Goal: Task Accomplishment & Management: Use online tool/utility

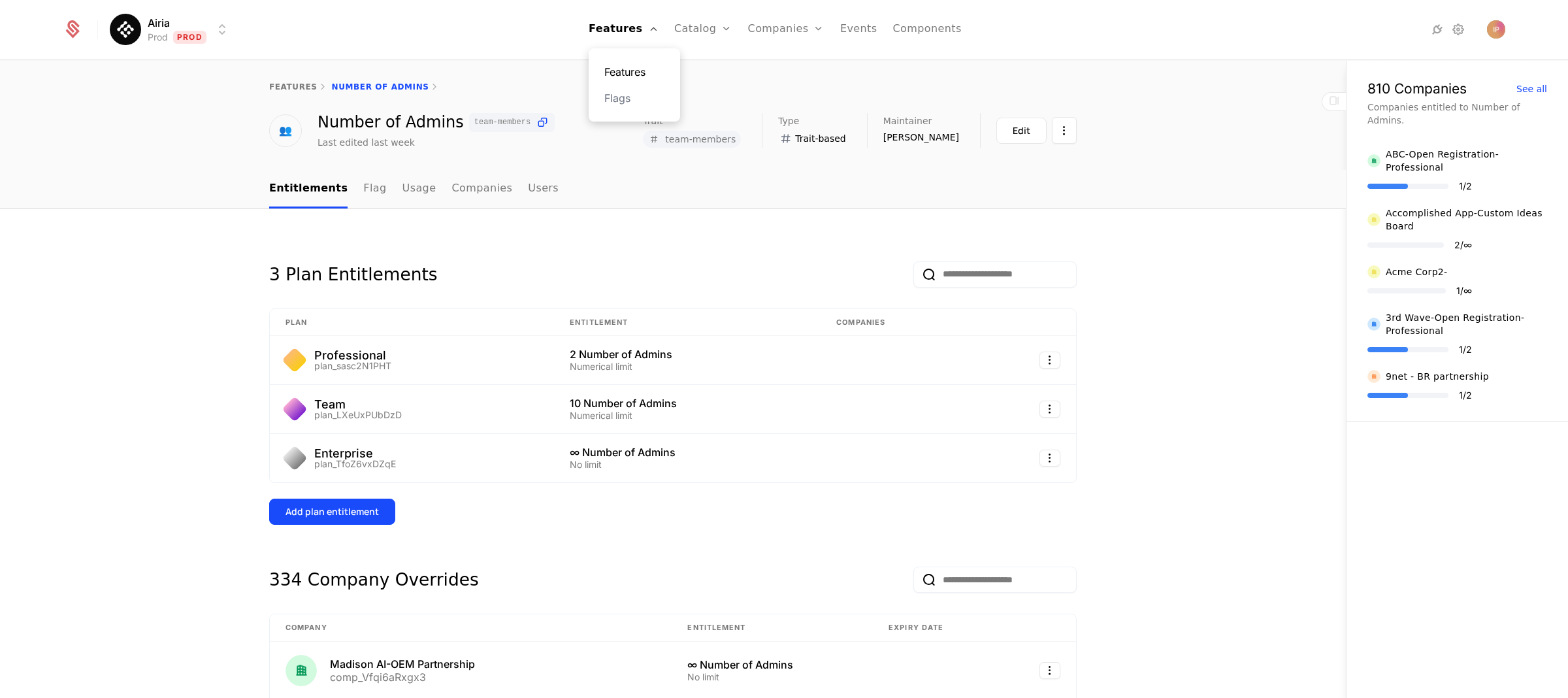
click at [625, 70] on link "Features" at bounding box center [634, 72] width 60 height 16
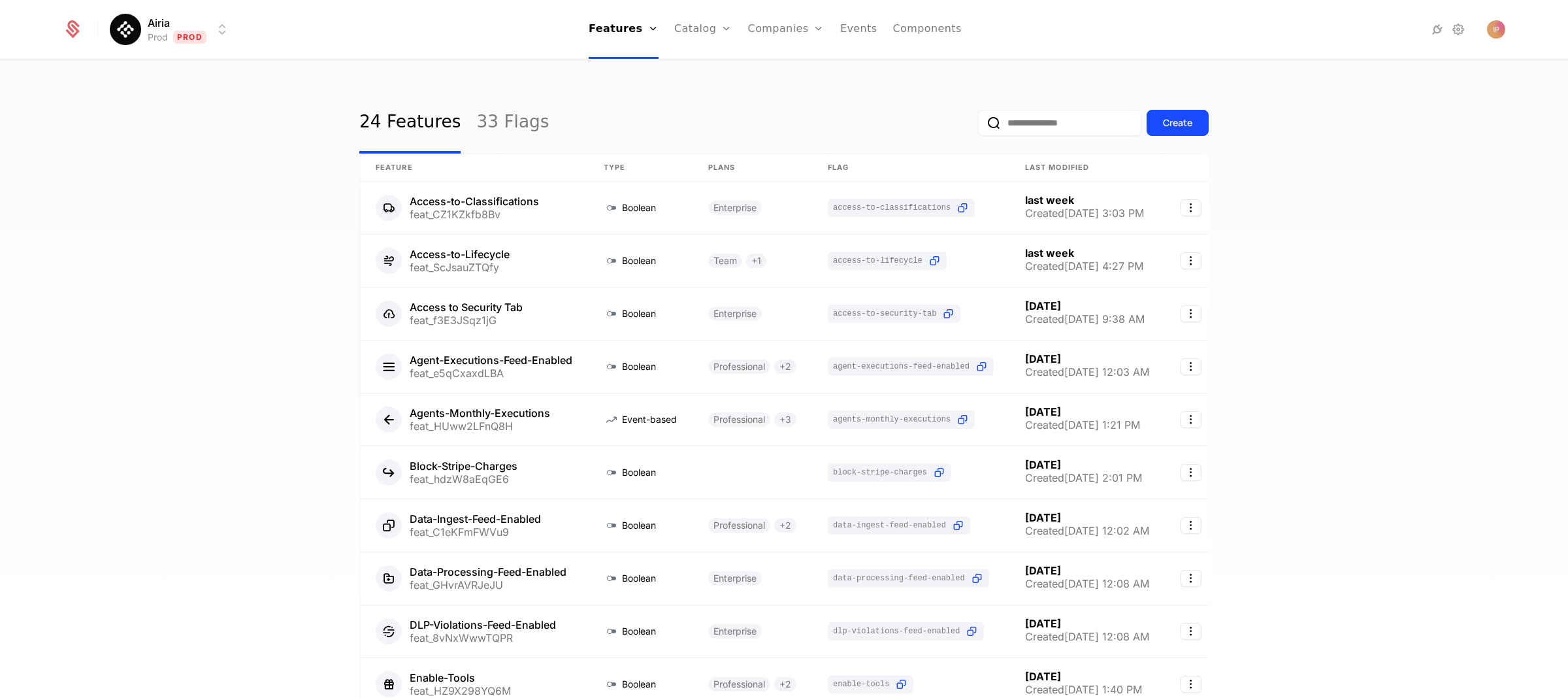
click at [1022, 119] on input "email" at bounding box center [1059, 123] width 163 height 26
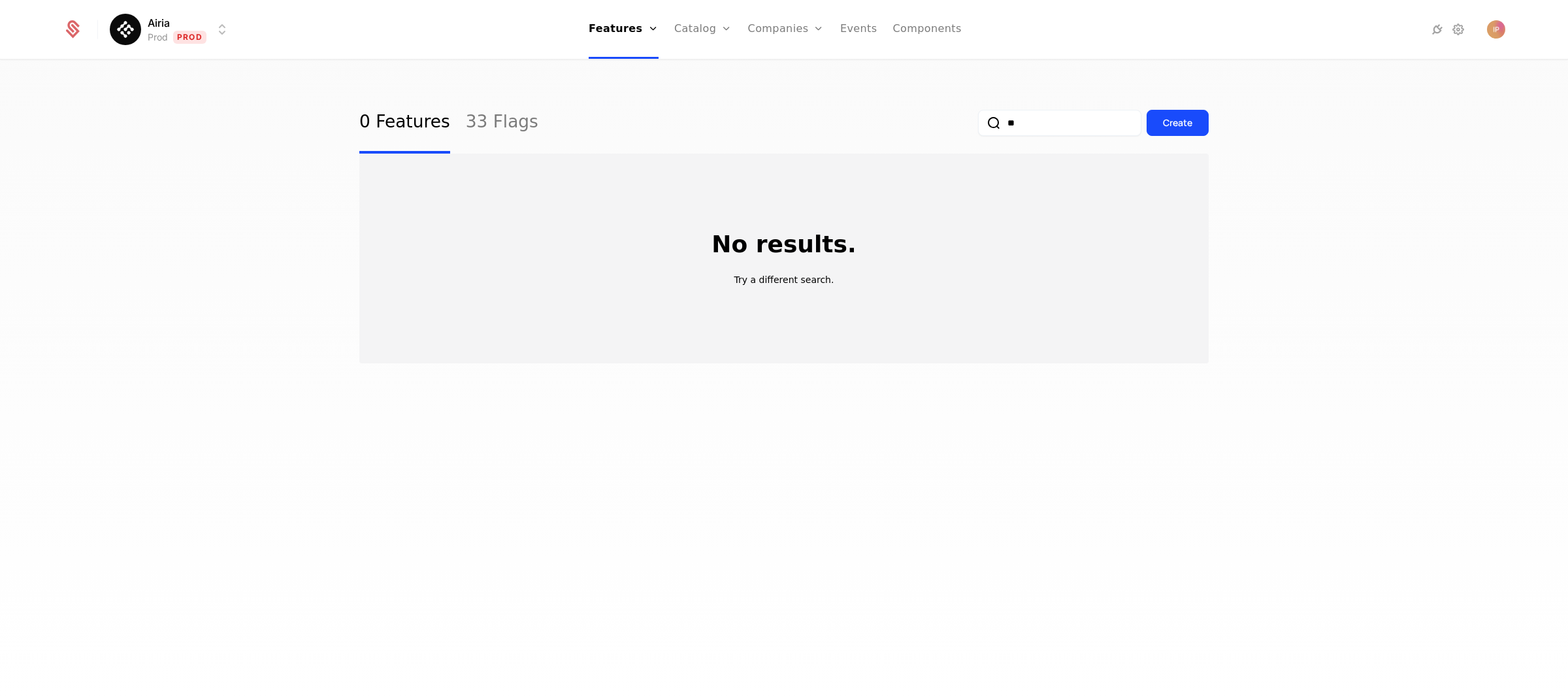
type input "*"
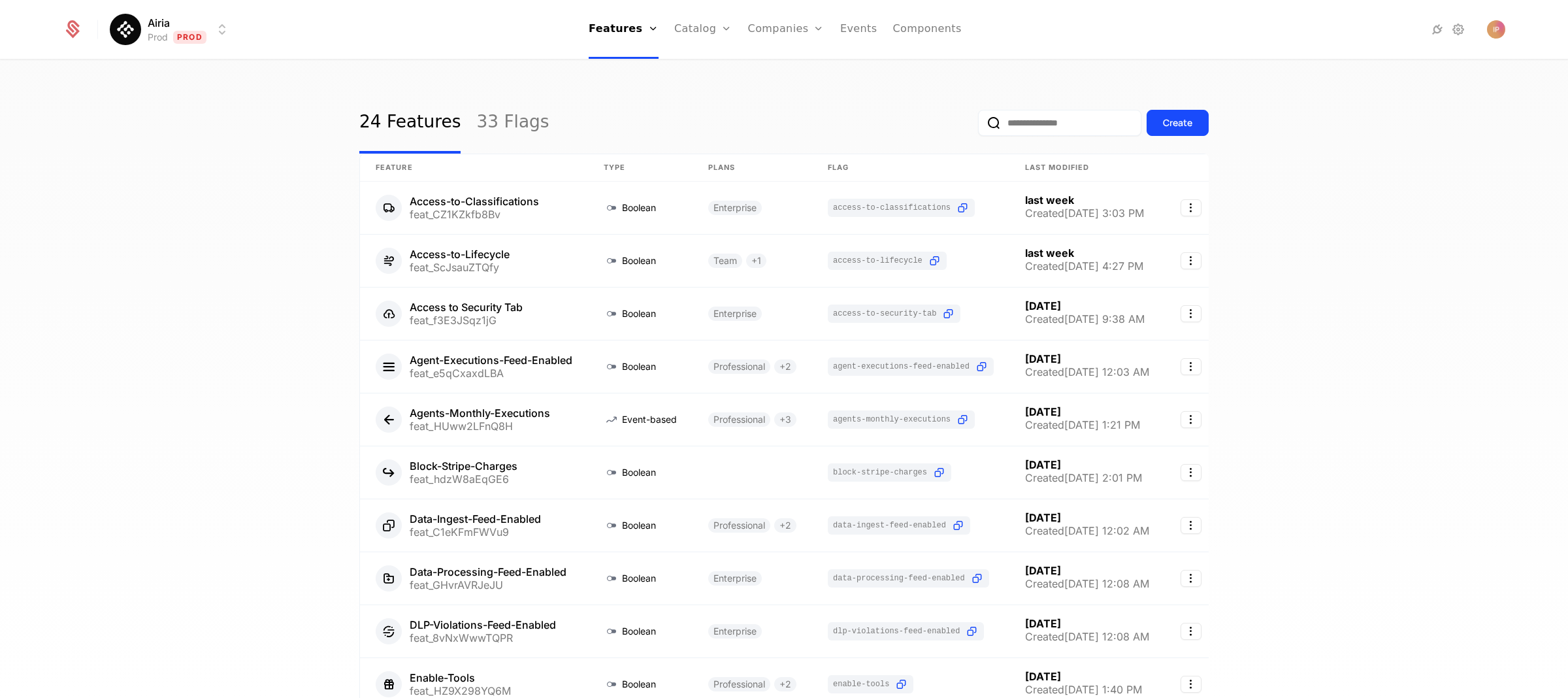
type input "*"
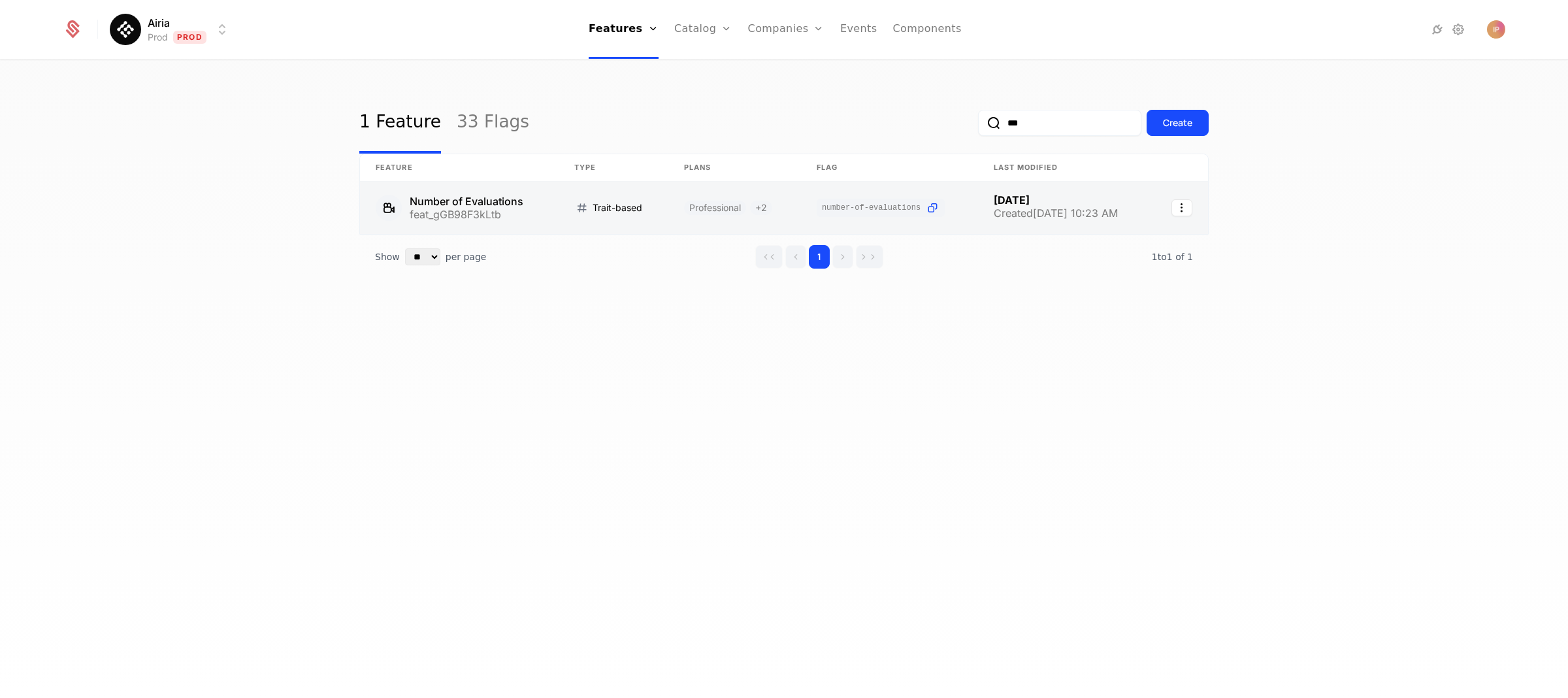
type input "***"
click at [520, 212] on link at bounding box center [459, 208] width 198 height 52
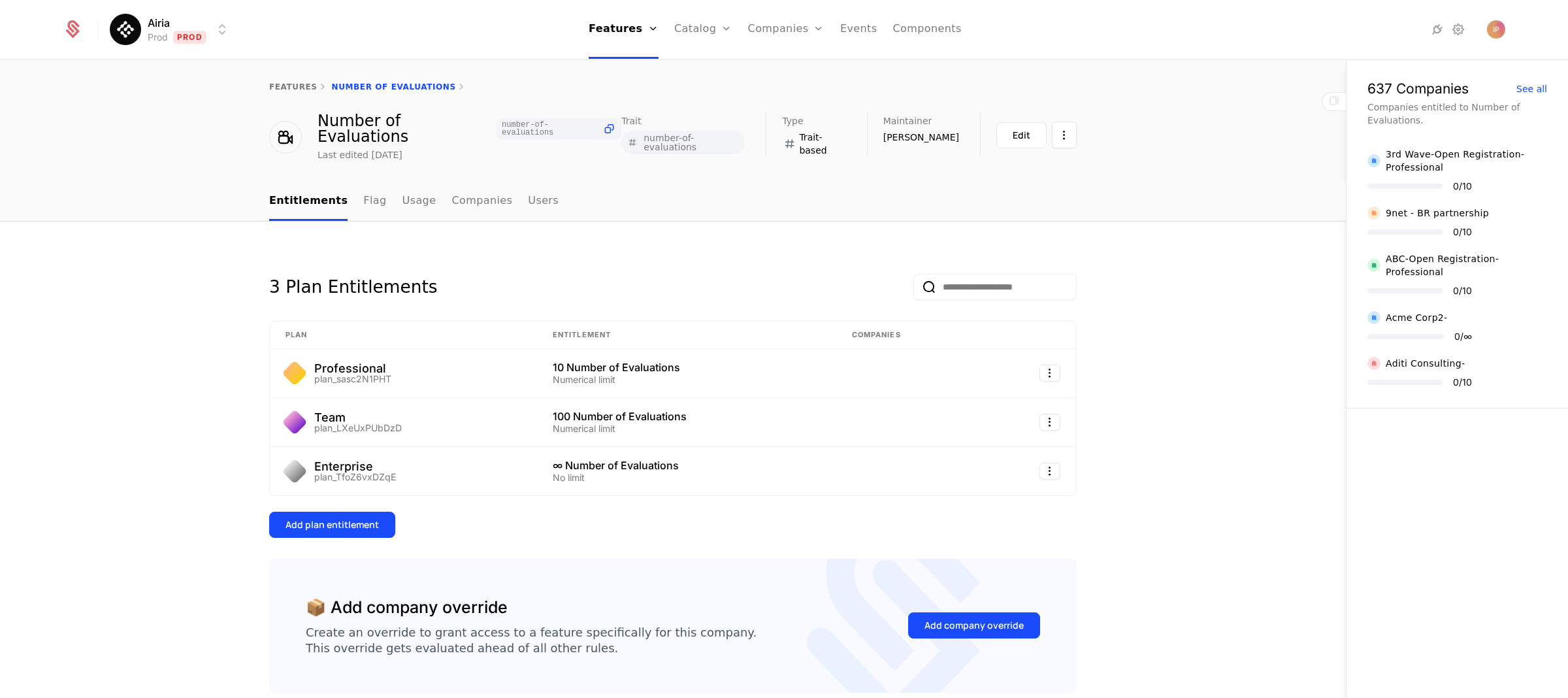
click at [204, 32] on html "Airia Prod Prod Features Features Flags Catalog Plans Add Ons Credits Configura…" at bounding box center [784, 349] width 1568 height 698
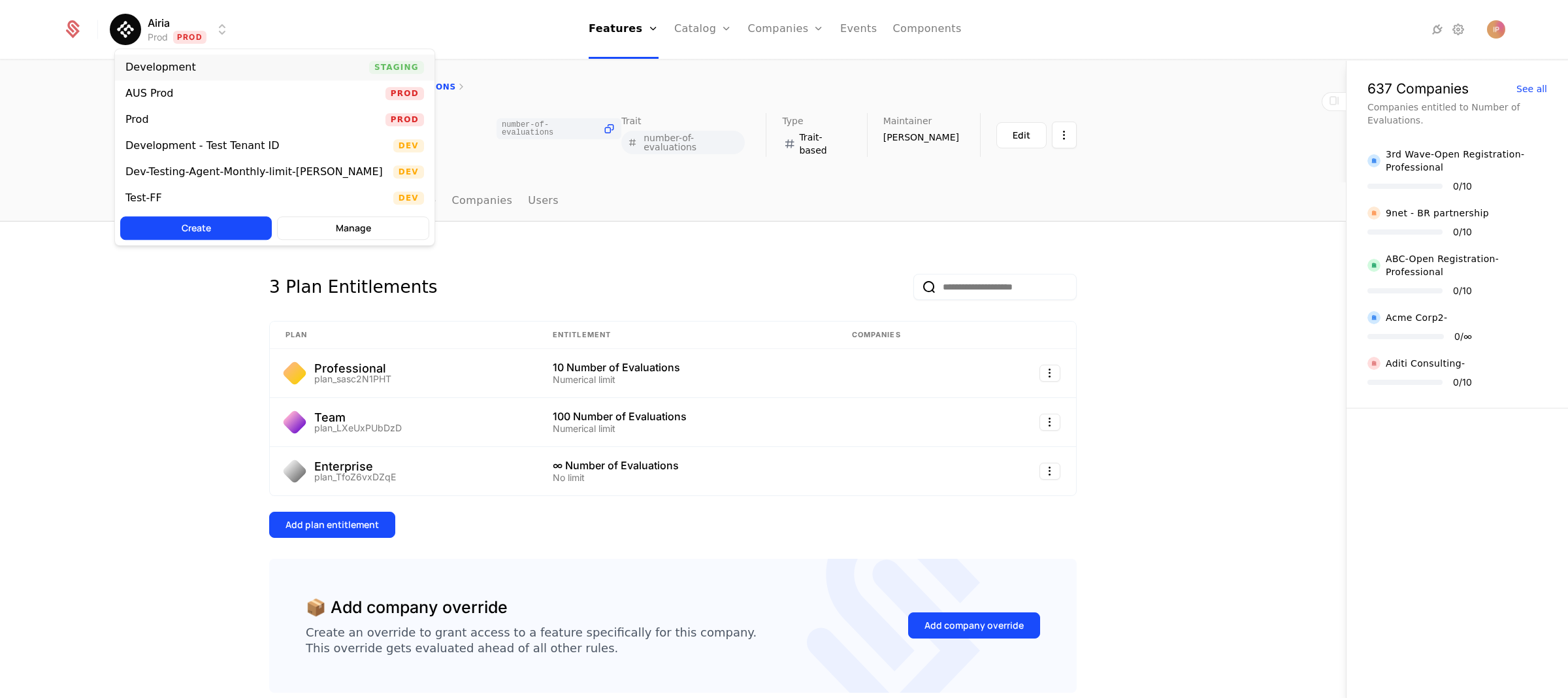
click at [202, 74] on div "Development Staging" at bounding box center [274, 66] width 319 height 26
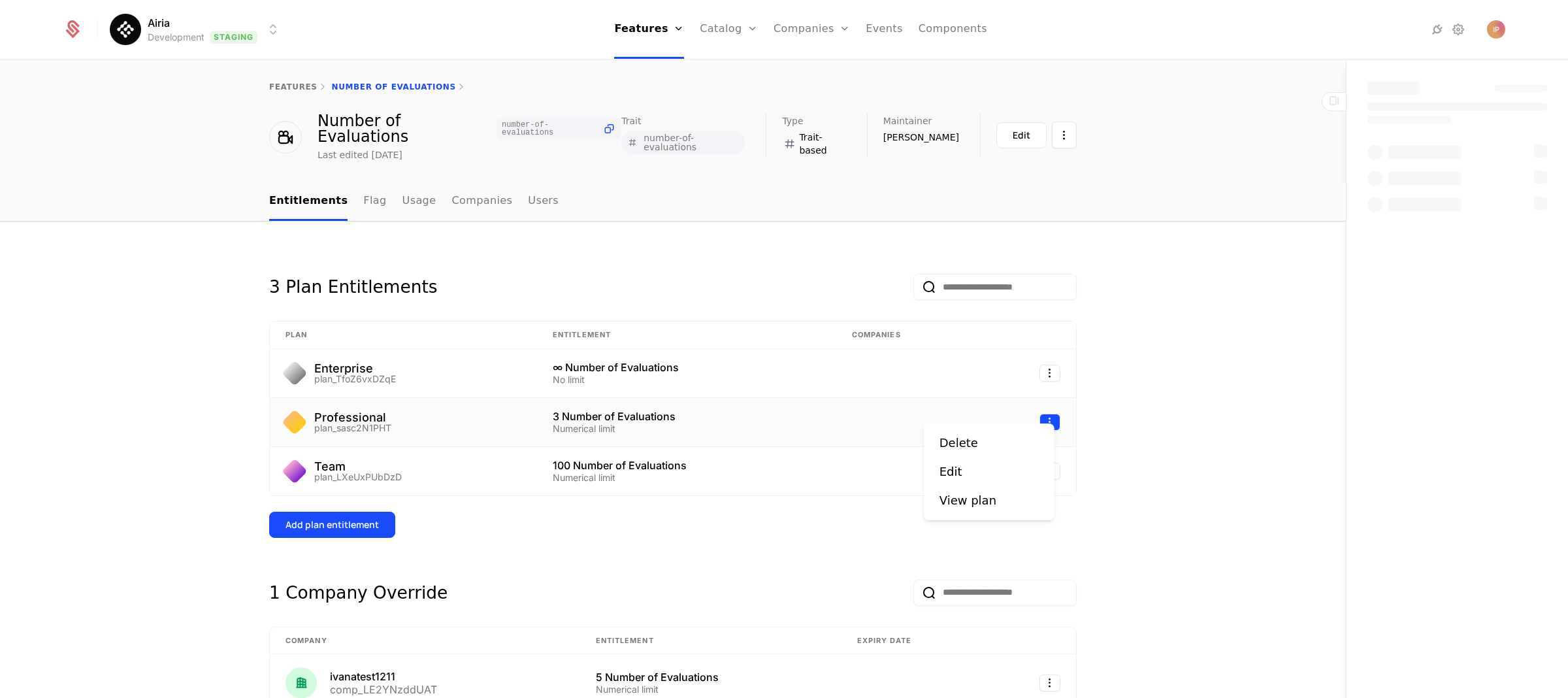
click at [1042, 412] on html "Airia Development Staging Features Features Flags Catalog Plans Add Ons Credits…" at bounding box center [784, 349] width 1568 height 698
click at [957, 474] on div "Edit" at bounding box center [951, 472] width 23 height 18
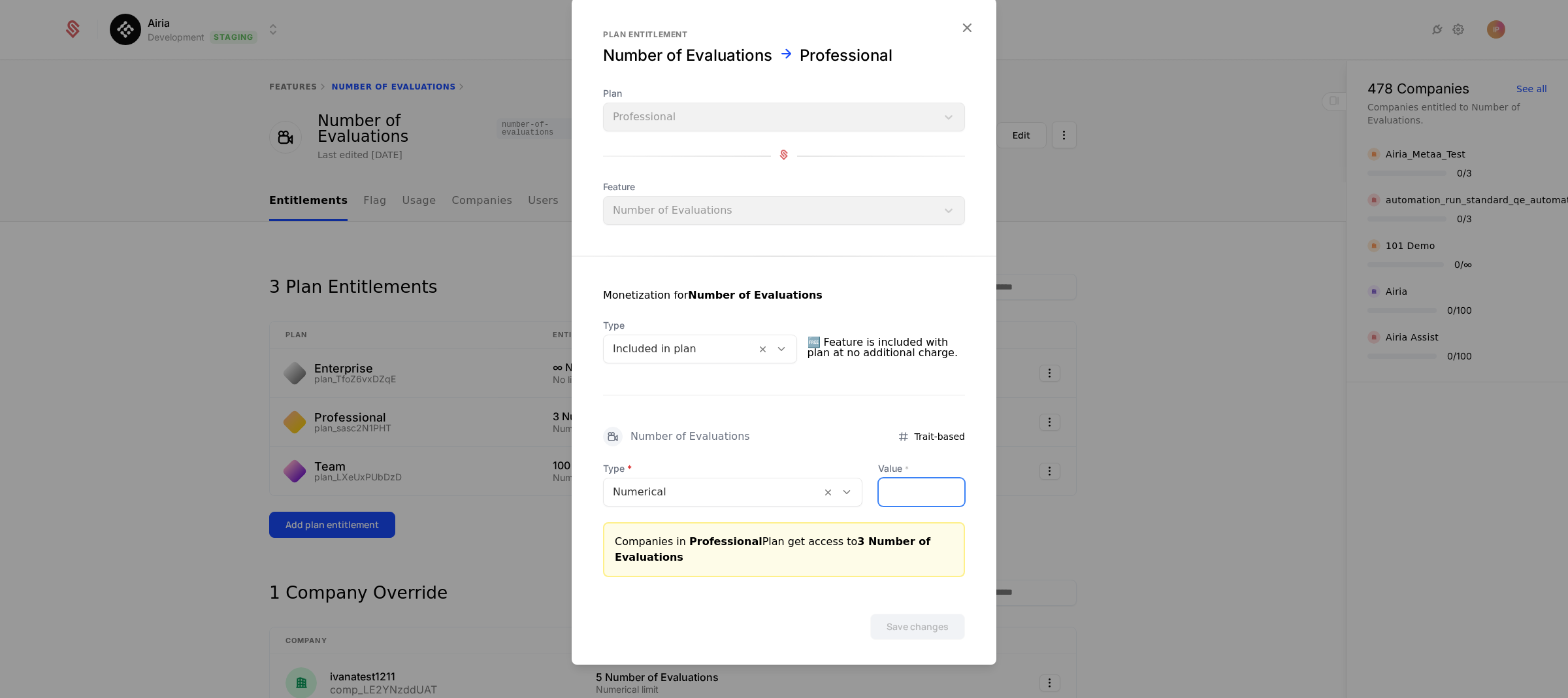
click at [858, 491] on div "Type Numerical Value * *" at bounding box center [784, 484] width 362 height 45
type input "**"
click at [917, 620] on button "Save changes" at bounding box center [917, 626] width 94 height 26
